Goal: Task Accomplishment & Management: Manage account settings

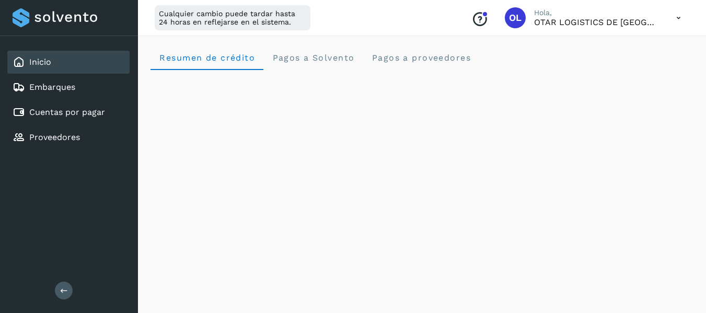
scroll to position [180, 0]
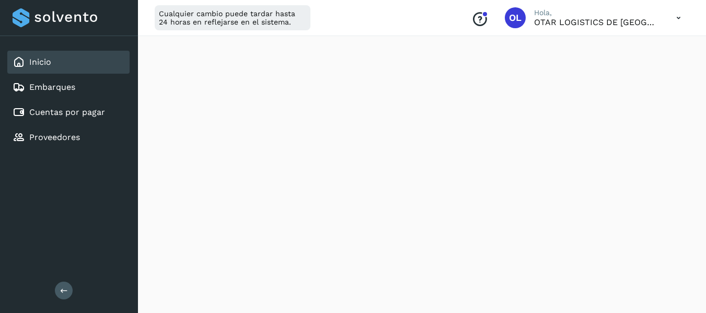
click at [53, 21] on div at bounding box center [69, 17] width 113 height 19
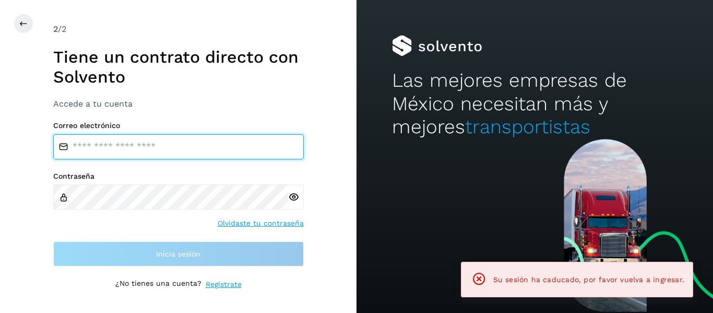
click at [128, 151] on input "email" at bounding box center [178, 146] width 251 height 25
type input "**********"
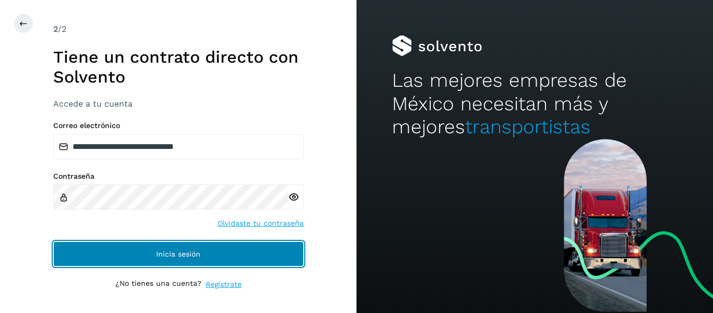
click at [160, 250] on span "Inicia sesión" at bounding box center [178, 253] width 44 height 7
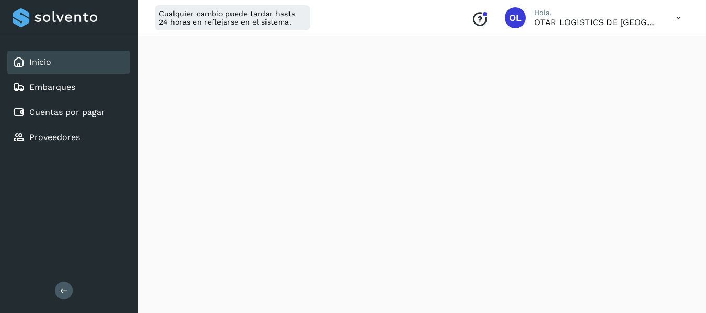
scroll to position [223, 0]
click at [78, 117] on link "Cuentas por pagar" at bounding box center [67, 112] width 76 height 10
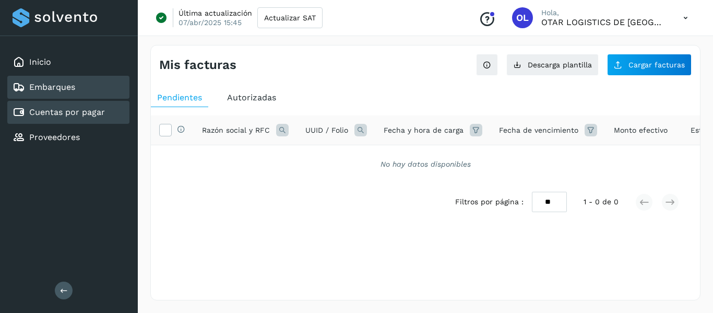
click at [75, 88] on link "Embarques" at bounding box center [52, 87] width 46 height 10
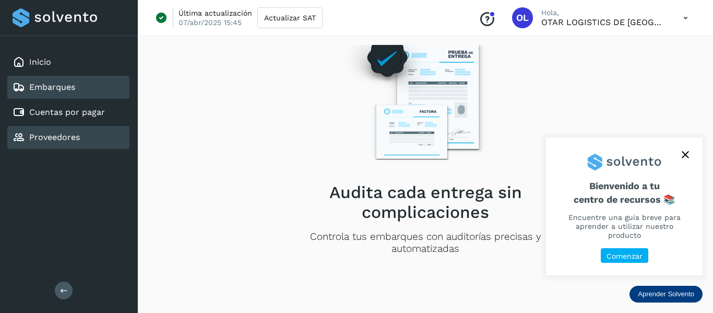
click at [66, 134] on link "Proveedores" at bounding box center [54, 137] width 51 height 10
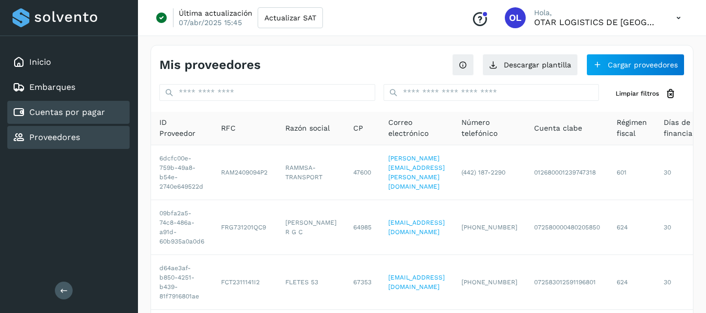
click at [94, 116] on link "Cuentas por pagar" at bounding box center [67, 112] width 76 height 10
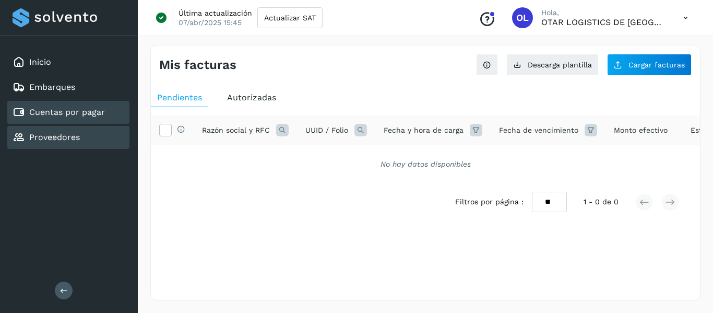
click at [67, 139] on link "Proveedores" at bounding box center [54, 137] width 51 height 10
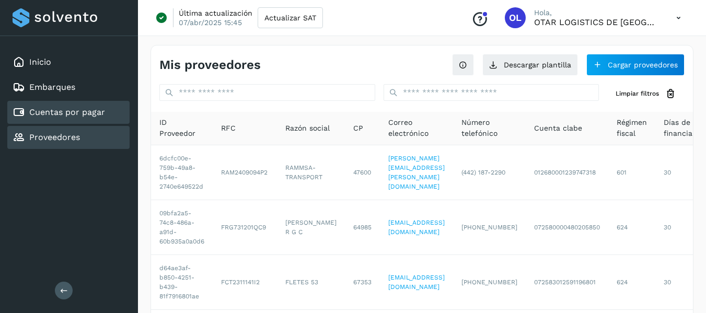
click at [68, 115] on link "Cuentas por pagar" at bounding box center [67, 112] width 76 height 10
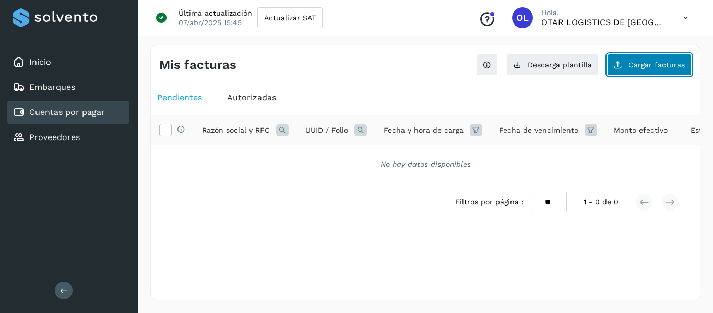
click at [670, 67] on span "Cargar facturas" at bounding box center [657, 64] width 56 height 7
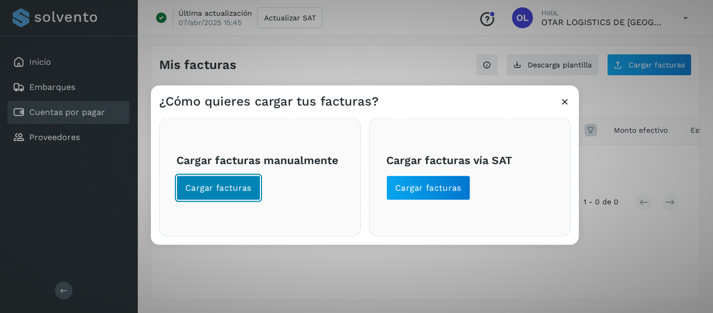
click at [235, 184] on span "Cargar facturas" at bounding box center [218, 187] width 66 height 11
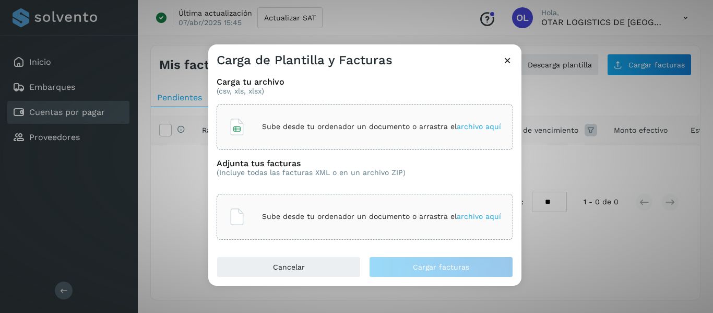
click at [469, 126] on span "archivo aquí" at bounding box center [479, 126] width 44 height 8
click at [469, 213] on span "archivo aquí" at bounding box center [479, 216] width 44 height 8
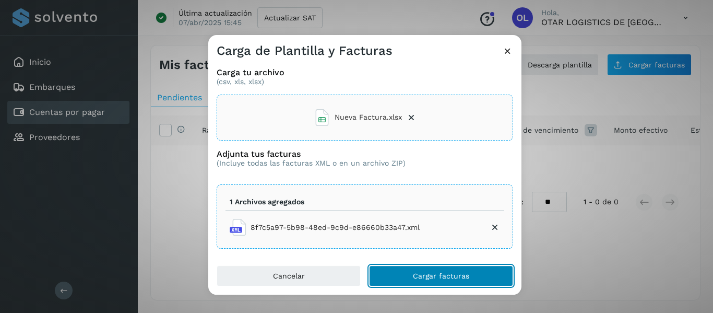
click at [440, 270] on button "Cargar facturas" at bounding box center [441, 275] width 144 height 21
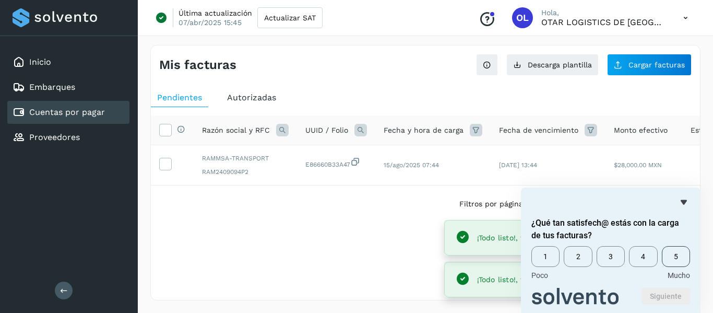
click at [676, 258] on span "5" at bounding box center [676, 256] width 28 height 21
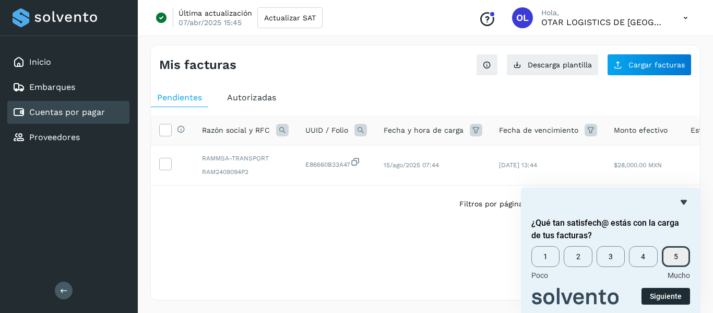
click at [674, 295] on button "Siguiente" at bounding box center [666, 296] width 49 height 17
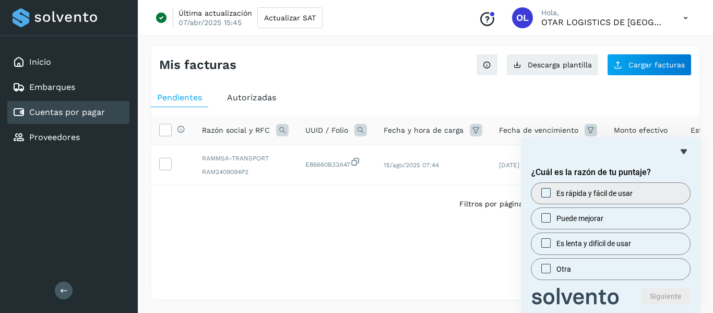
click at [627, 194] on span "Es rápida y fácil de usar" at bounding box center [595, 193] width 76 height 10
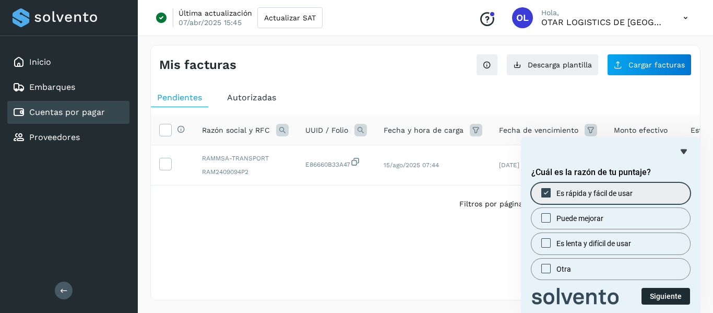
click at [669, 296] on button "Siguiente" at bounding box center [666, 296] width 49 height 17
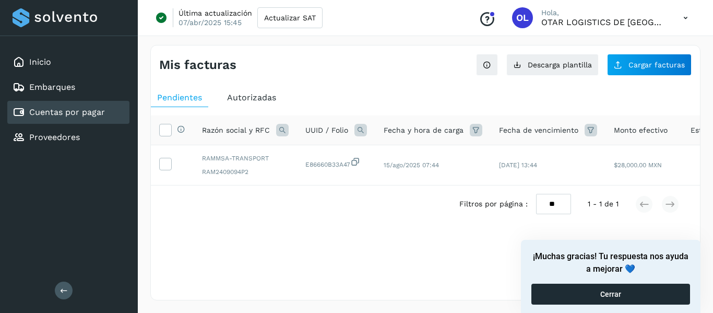
click at [614, 296] on button "Cerrar" at bounding box center [611, 294] width 159 height 21
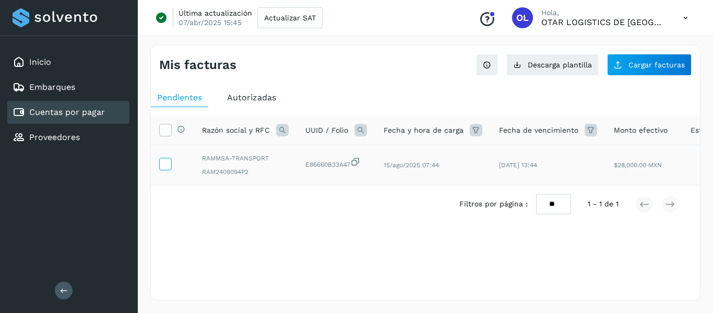
click at [164, 165] on icon at bounding box center [165, 163] width 11 height 11
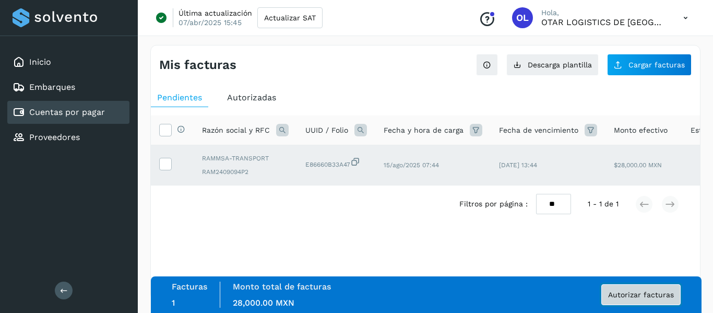
click at [648, 294] on span "Autorizar facturas" at bounding box center [641, 294] width 66 height 7
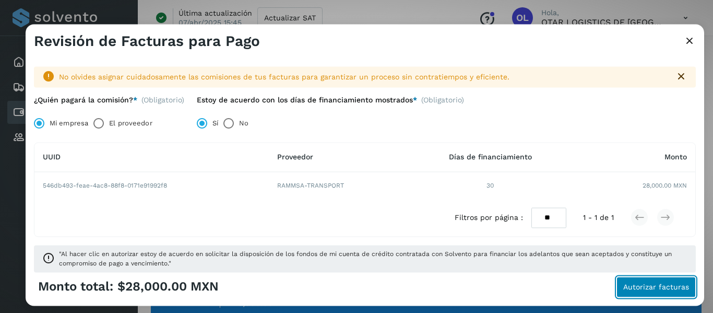
click at [663, 287] on span "Autorizar facturas" at bounding box center [657, 286] width 66 height 7
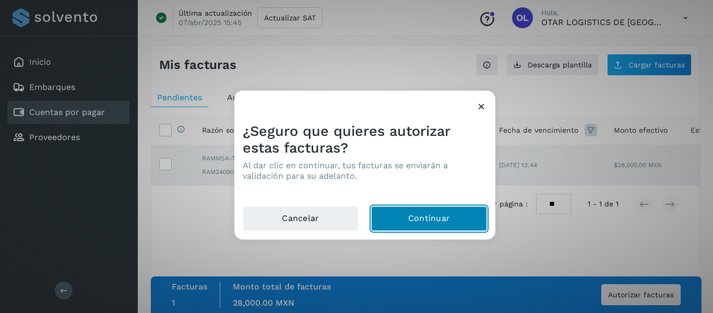
click at [428, 217] on button "Continuar" at bounding box center [429, 218] width 116 height 25
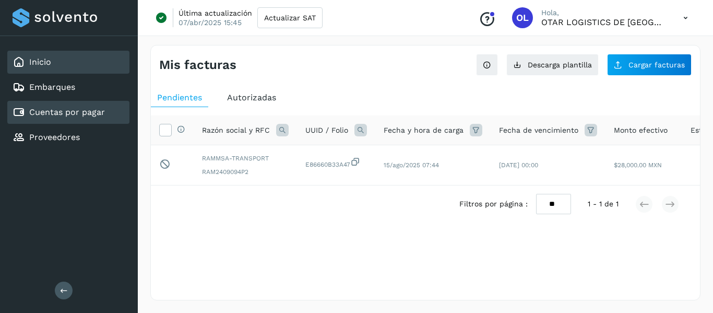
click at [40, 61] on link "Inicio" at bounding box center [40, 62] width 22 height 10
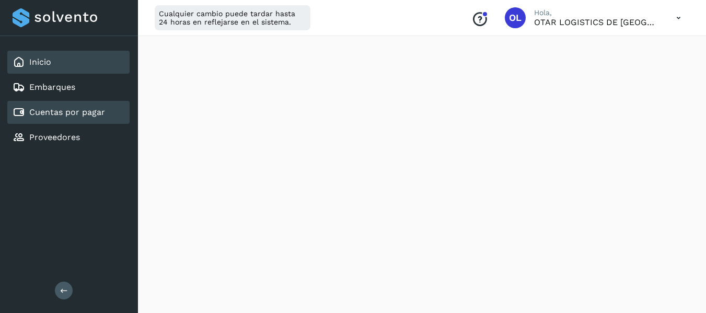
scroll to position [118, 0]
click at [74, 116] on link "Cuentas por pagar" at bounding box center [67, 112] width 76 height 10
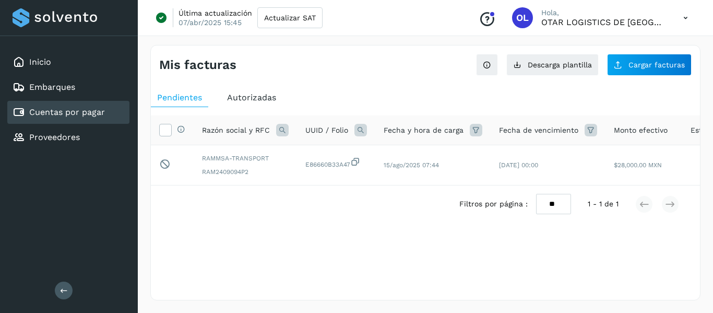
scroll to position [0, 133]
